Goal: Navigation & Orientation: Find specific page/section

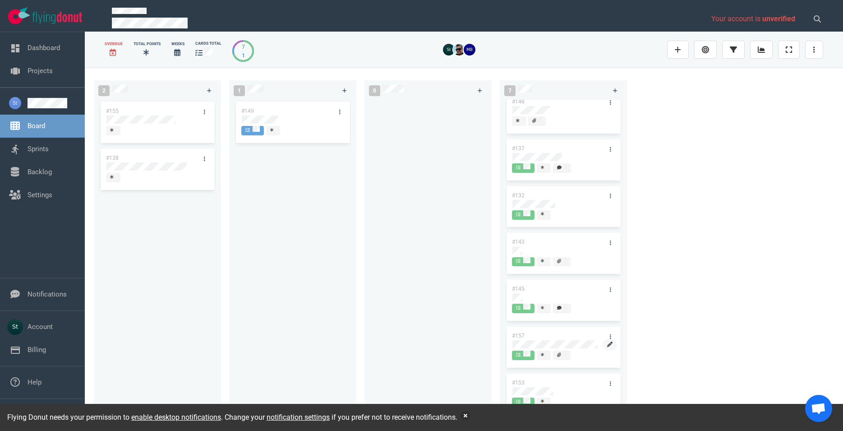
scroll to position [13, 0]
click at [470, 415] on button "button" at bounding box center [465, 415] width 9 height 9
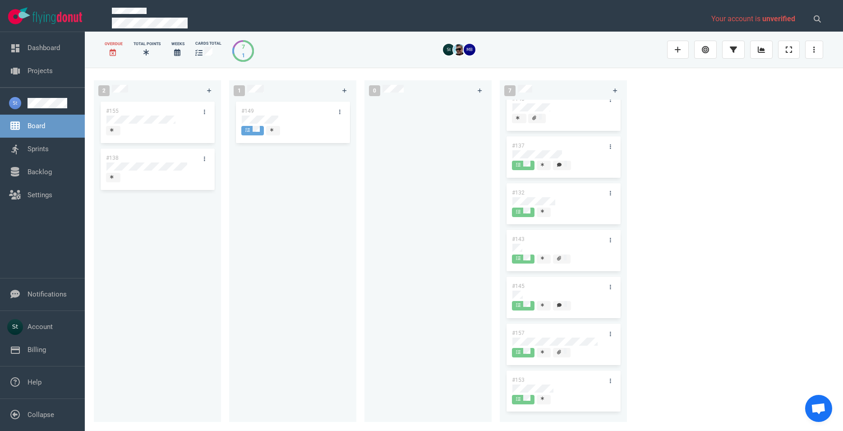
click at [375, 300] on div at bounding box center [428, 256] width 116 height 312
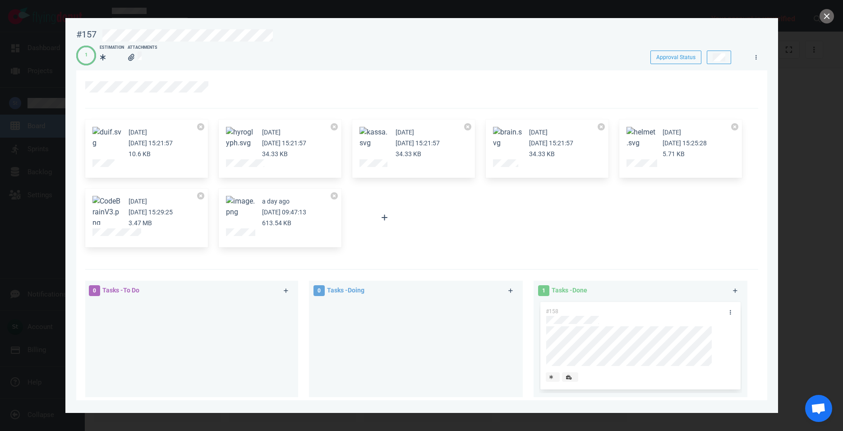
scroll to position [127, 0]
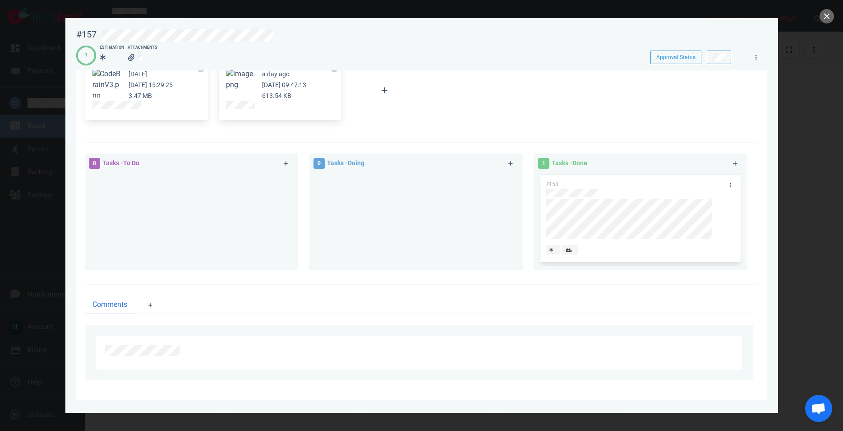
click at [809, 144] on div at bounding box center [421, 215] width 843 height 431
click at [829, 18] on button "close" at bounding box center [827, 16] width 14 height 14
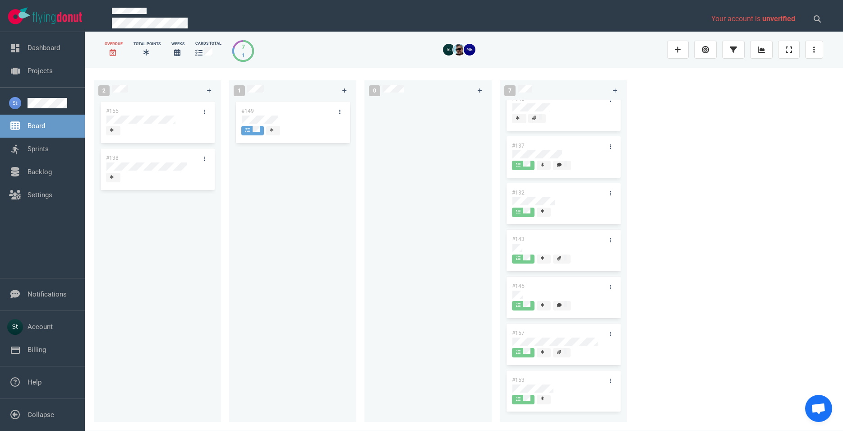
click at [554, 385] on div "#148 #137 #132 #143 #145 #157 #153" at bounding box center [563, 244] width 116 height 312
drag, startPoint x: 542, startPoint y: 379, endPoint x: 545, endPoint y: 386, distance: 7.7
click at [542, 378] on div "#153" at bounding box center [563, 392] width 116 height 47
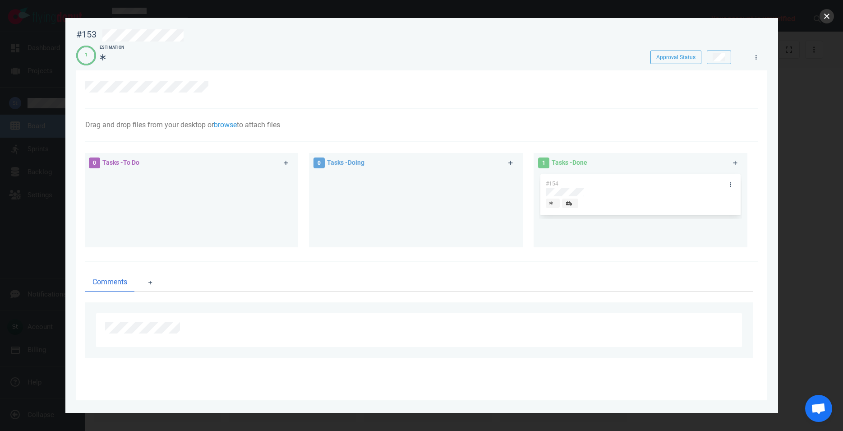
click at [830, 17] on button "close" at bounding box center [827, 16] width 14 height 14
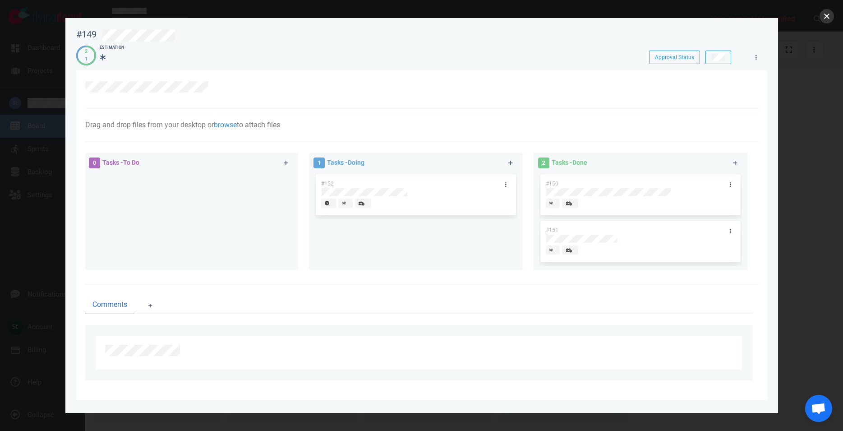
click at [825, 18] on button "close" at bounding box center [827, 16] width 14 height 14
click at [829, 13] on button "close" at bounding box center [827, 16] width 14 height 14
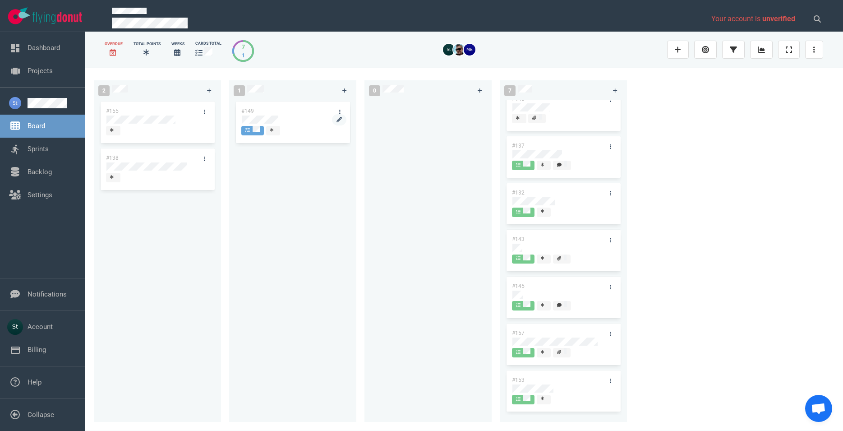
click at [280, 117] on div at bounding box center [293, 119] width 102 height 8
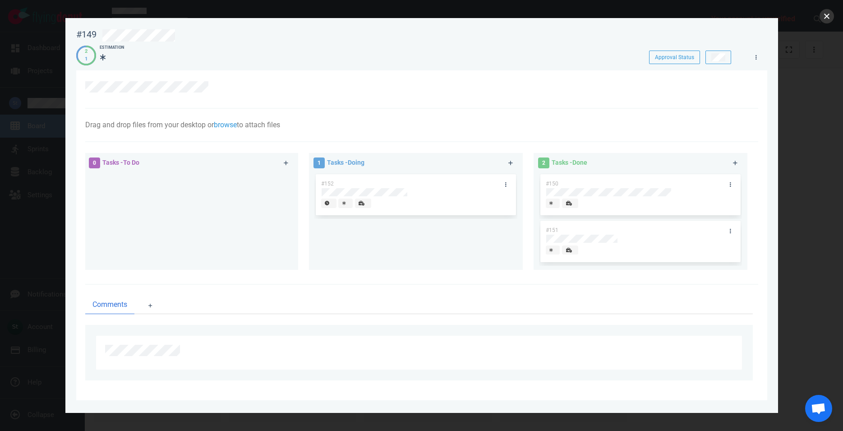
click at [831, 12] on button "close" at bounding box center [827, 16] width 14 height 14
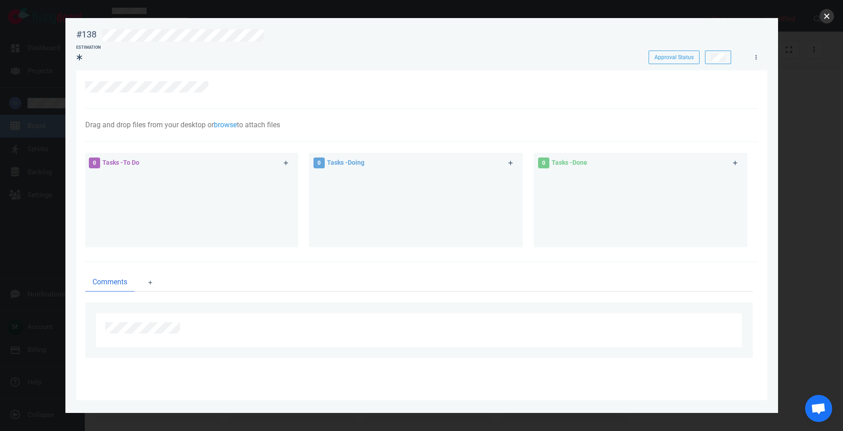
click at [831, 14] on button "close" at bounding box center [827, 16] width 14 height 14
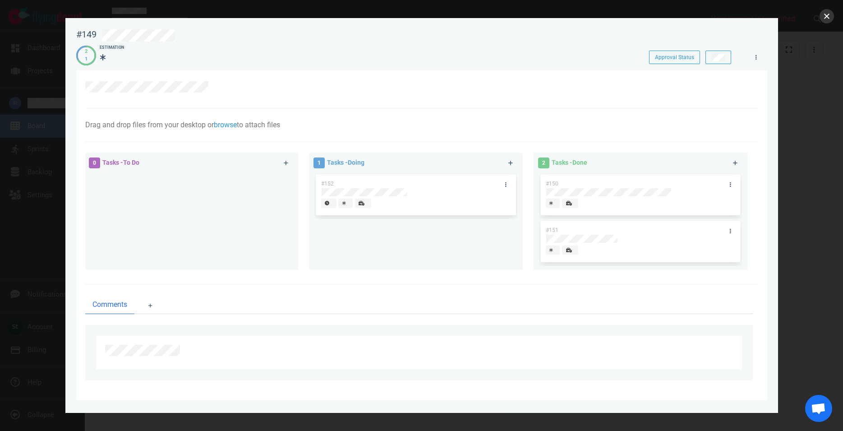
click at [825, 19] on button "close" at bounding box center [827, 16] width 14 height 14
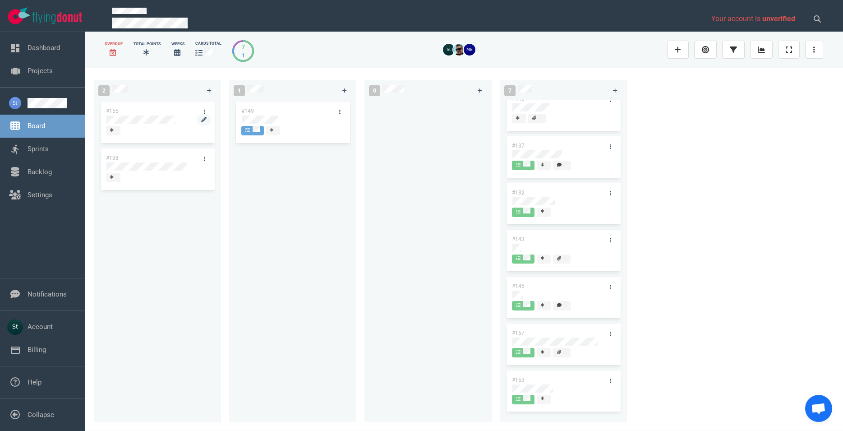
click at [151, 125] on div at bounding box center [157, 124] width 102 height 1
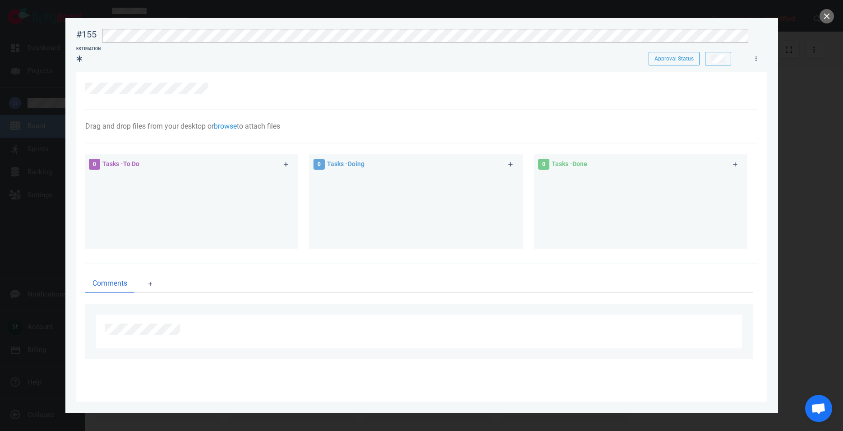
click at [818, 47] on div at bounding box center [421, 215] width 843 height 431
click at [827, 23] on button "close" at bounding box center [827, 16] width 14 height 14
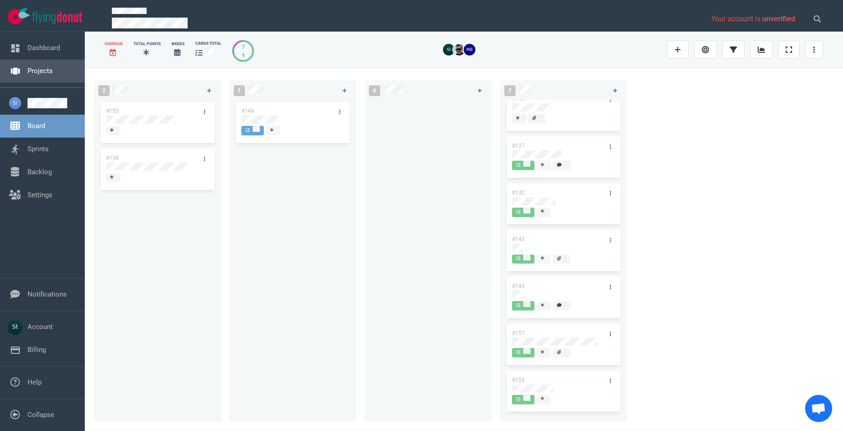
click at [46, 67] on link "Projects" at bounding box center [40, 71] width 25 height 8
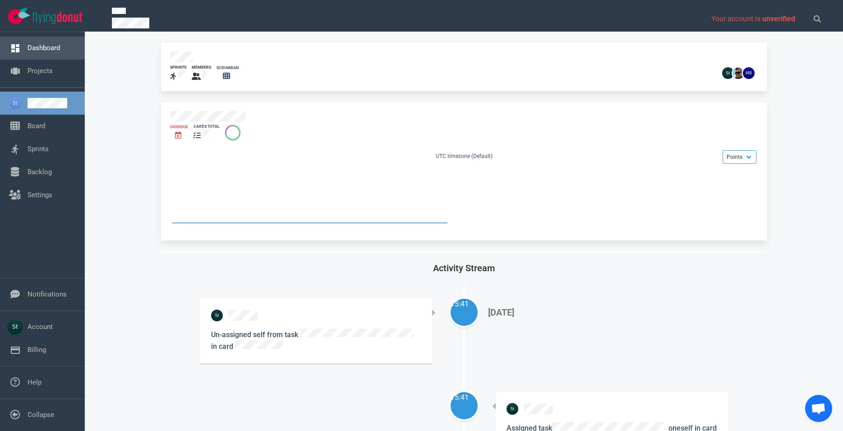
click at [46, 51] on link "Dashboard" at bounding box center [44, 48] width 32 height 8
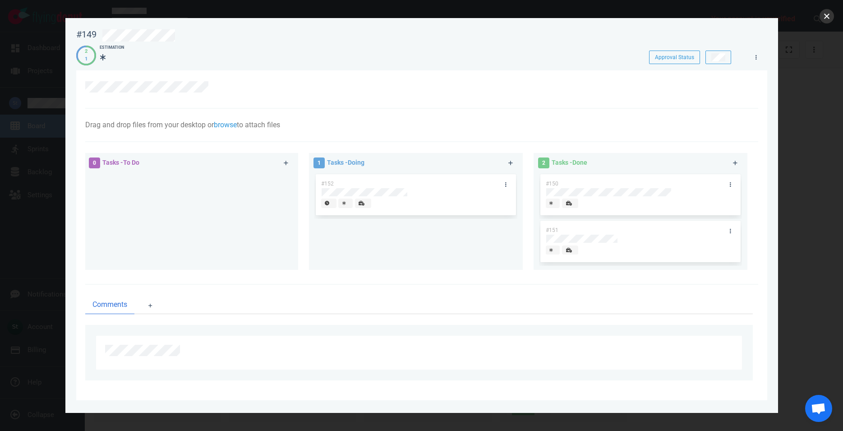
click at [828, 17] on button "close" at bounding box center [827, 16] width 14 height 14
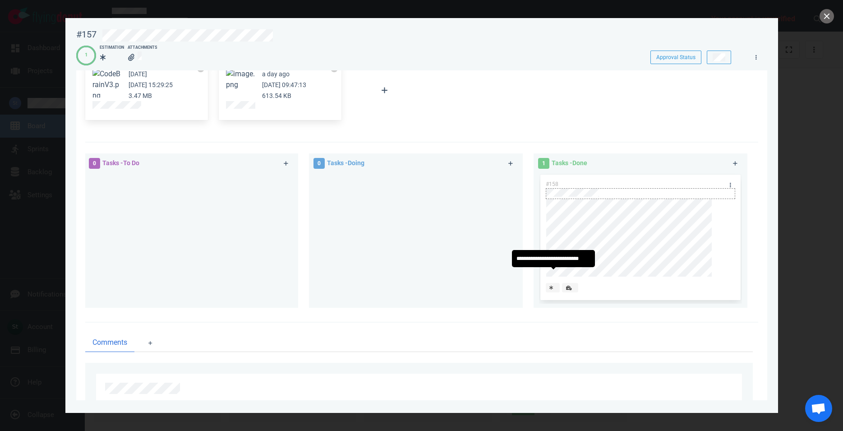
scroll to position [117, 0]
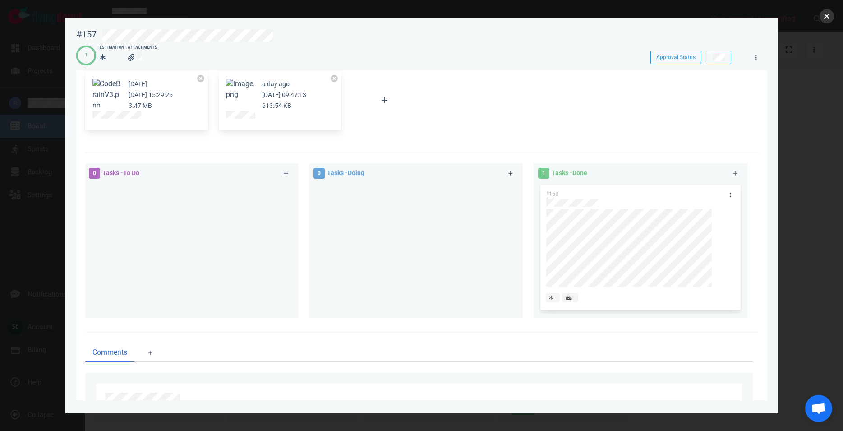
click at [831, 17] on button "close" at bounding box center [827, 16] width 14 height 14
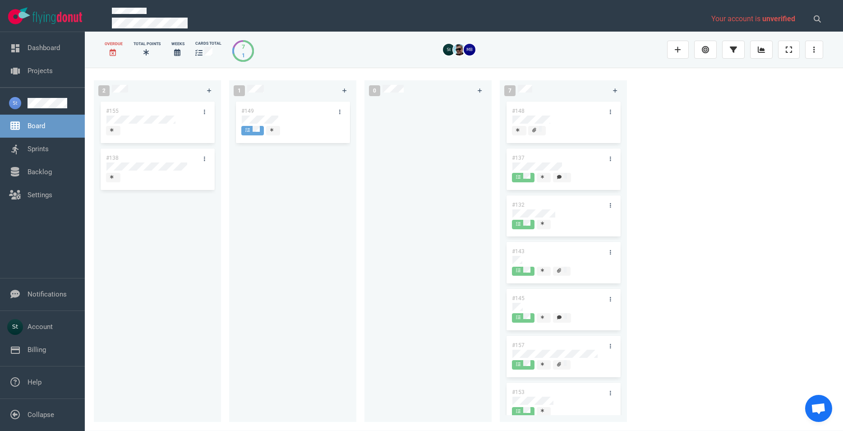
click at [264, 118] on div "#149" at bounding box center [293, 256] width 116 height 312
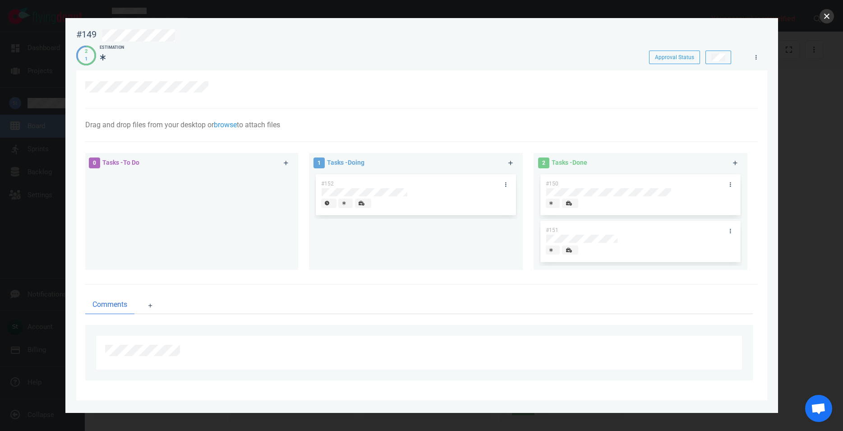
click at [830, 16] on button "close" at bounding box center [827, 16] width 14 height 14
click at [830, 20] on button "close" at bounding box center [827, 16] width 14 height 14
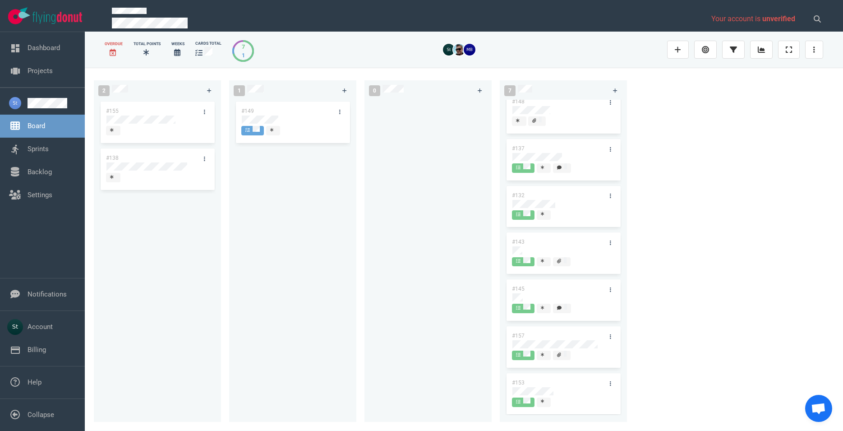
scroll to position [13, 0]
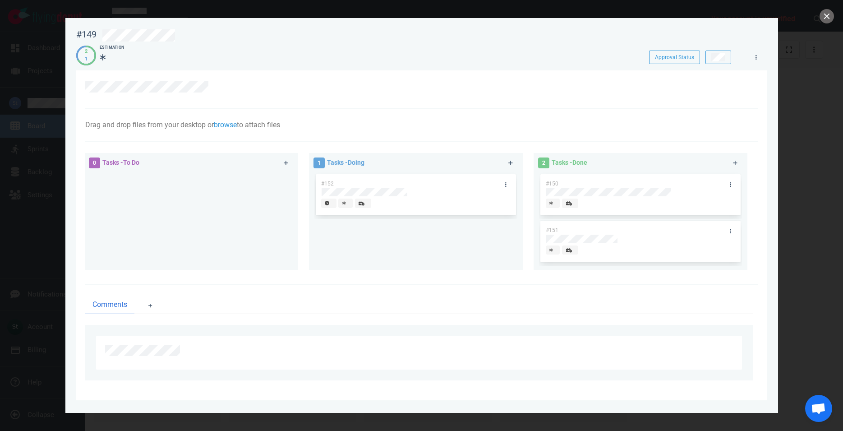
drag, startPoint x: 191, startPoint y: 195, endPoint x: 183, endPoint y: 185, distance: 12.8
click at [183, 185] on div at bounding box center [191, 217] width 203 height 91
click at [833, 17] on button "close" at bounding box center [827, 16] width 14 height 14
click at [821, 18] on button "close" at bounding box center [827, 16] width 14 height 14
click at [827, 18] on button "close" at bounding box center [827, 16] width 14 height 14
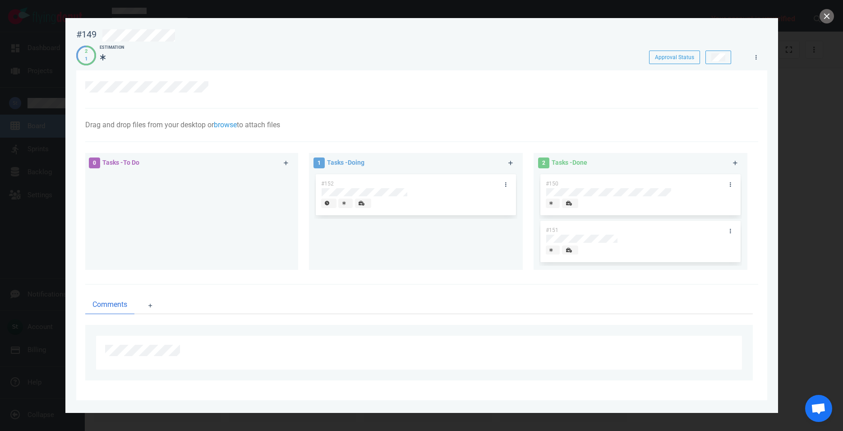
click at [836, 15] on div at bounding box center [421, 215] width 843 height 431
click at [829, 16] on button "close" at bounding box center [827, 16] width 14 height 14
